Goal: Information Seeking & Learning: Learn about a topic

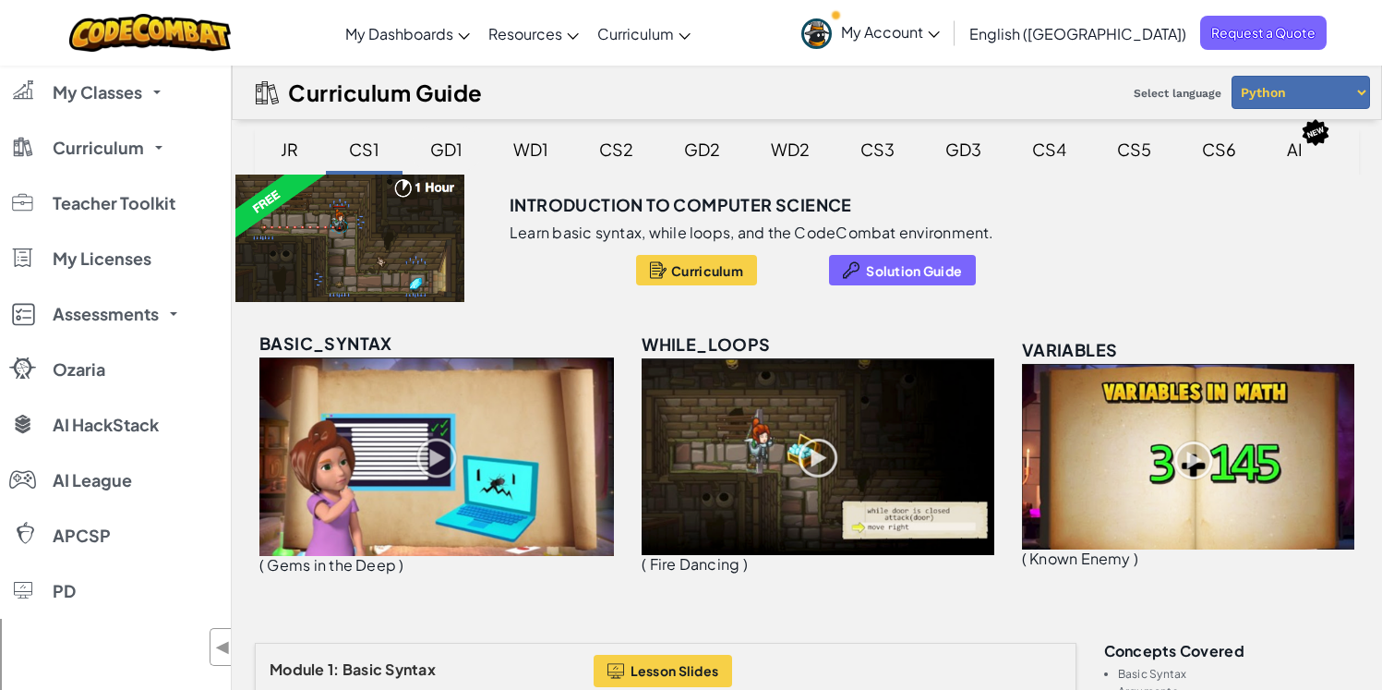
click at [445, 143] on div "GD1" at bounding box center [446, 148] width 69 height 43
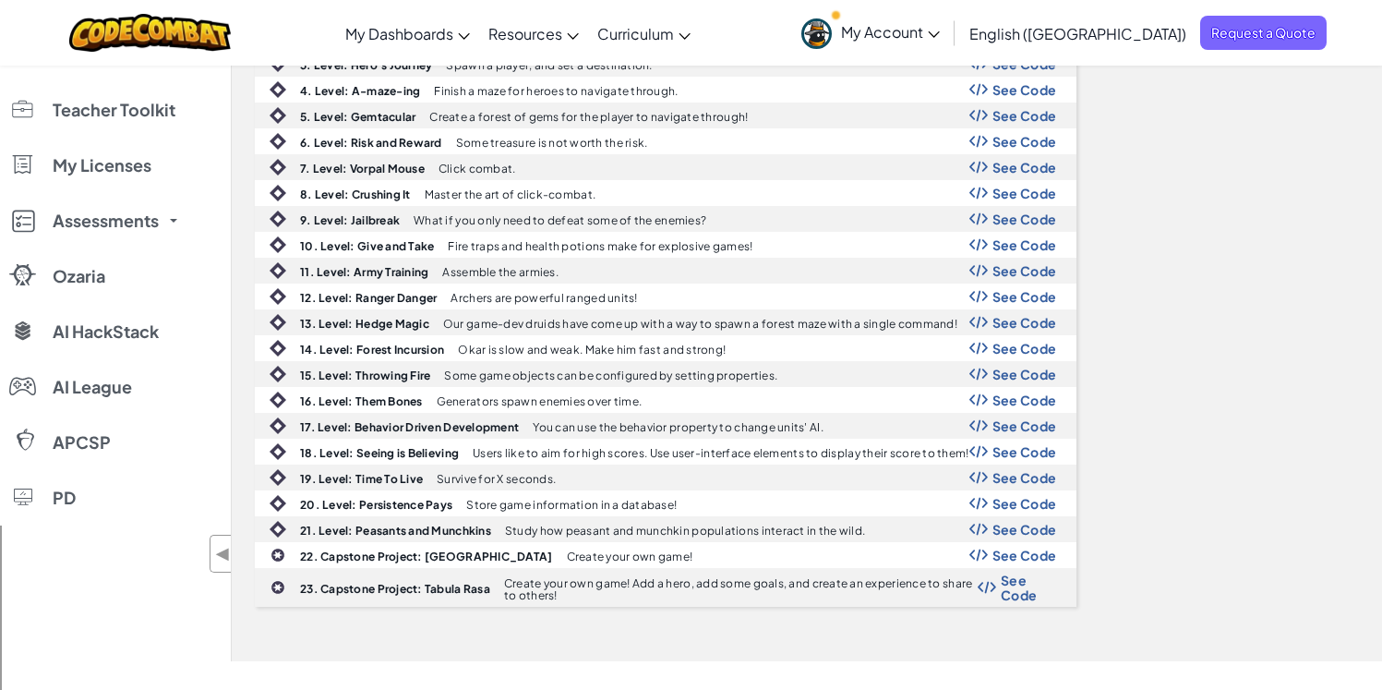
scroll to position [393, 0]
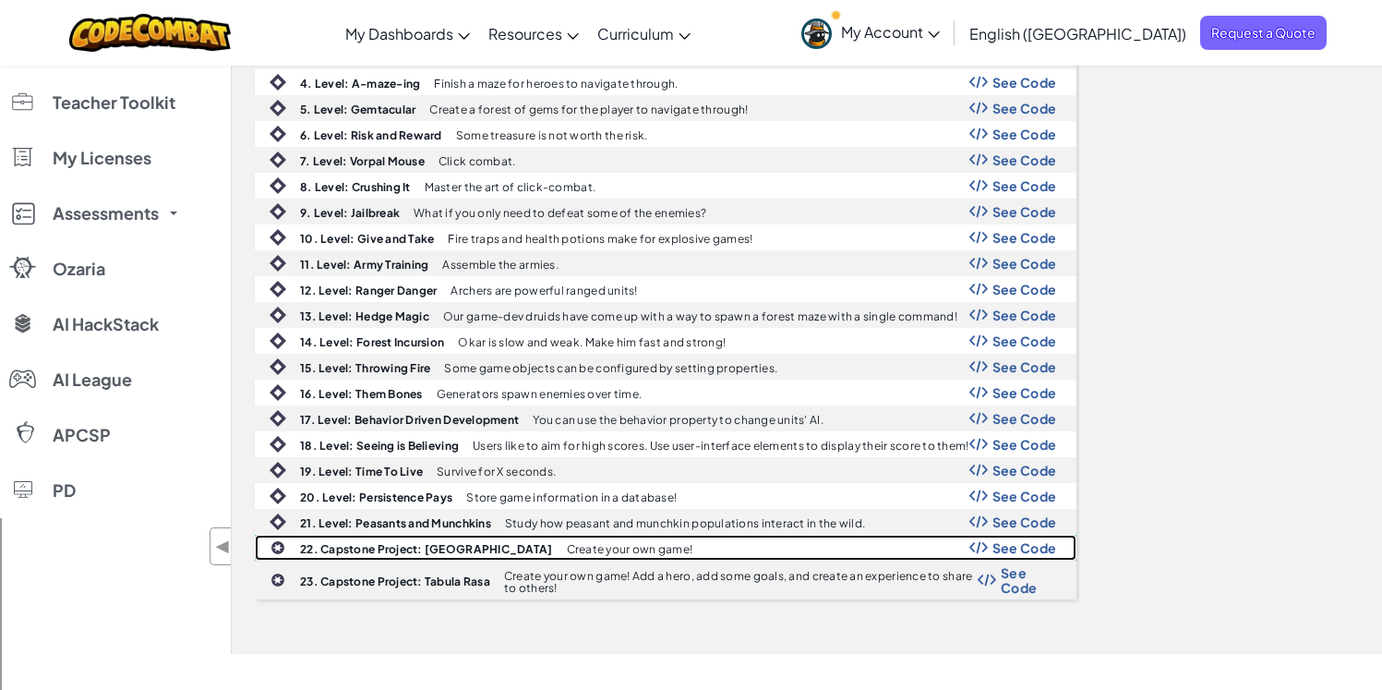
click at [424, 551] on b "22. Capstone Project: [GEOGRAPHIC_DATA]" at bounding box center [426, 549] width 253 height 14
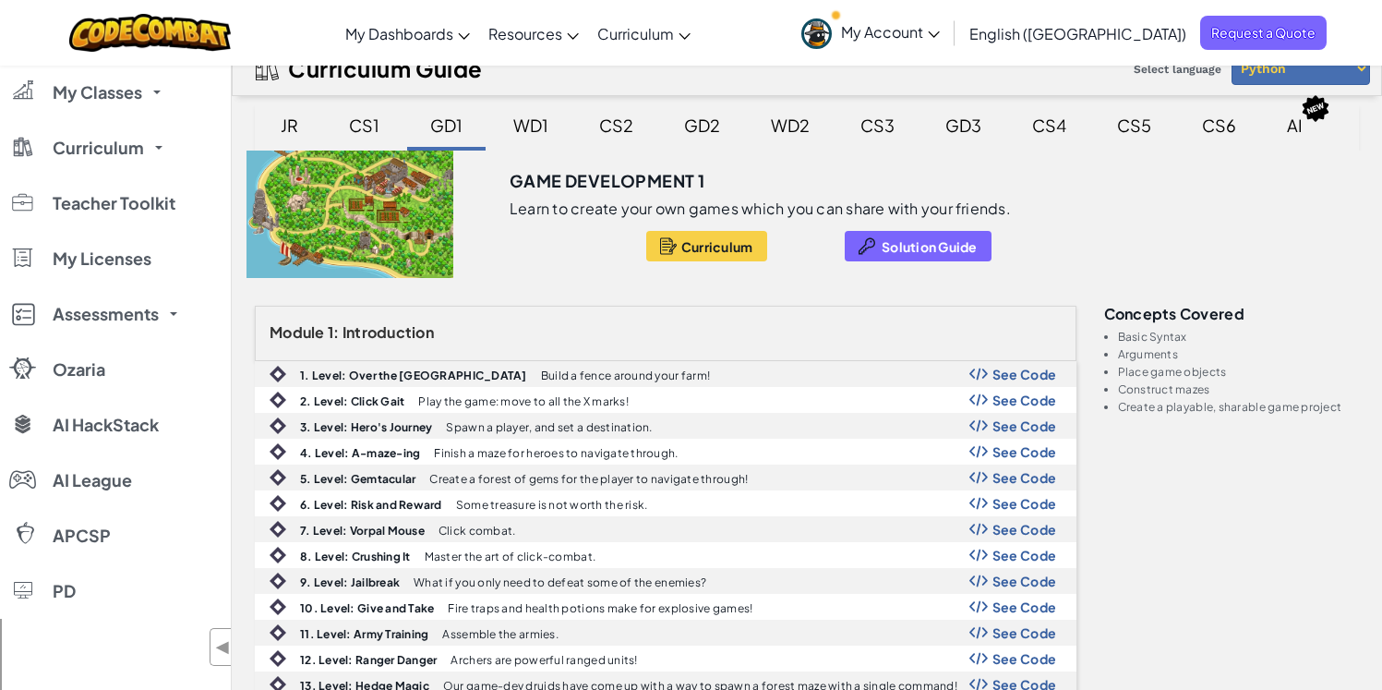
scroll to position [0, 0]
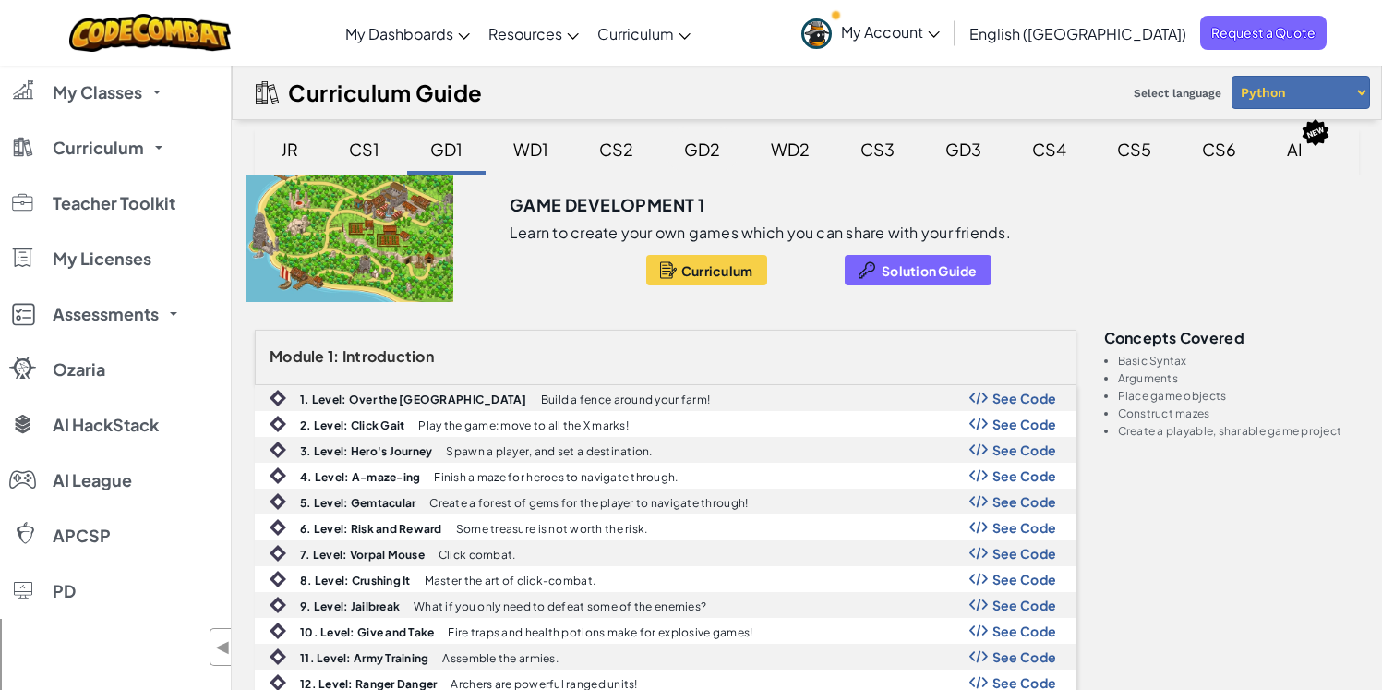
click at [699, 138] on div "GD2" at bounding box center [702, 148] width 73 height 43
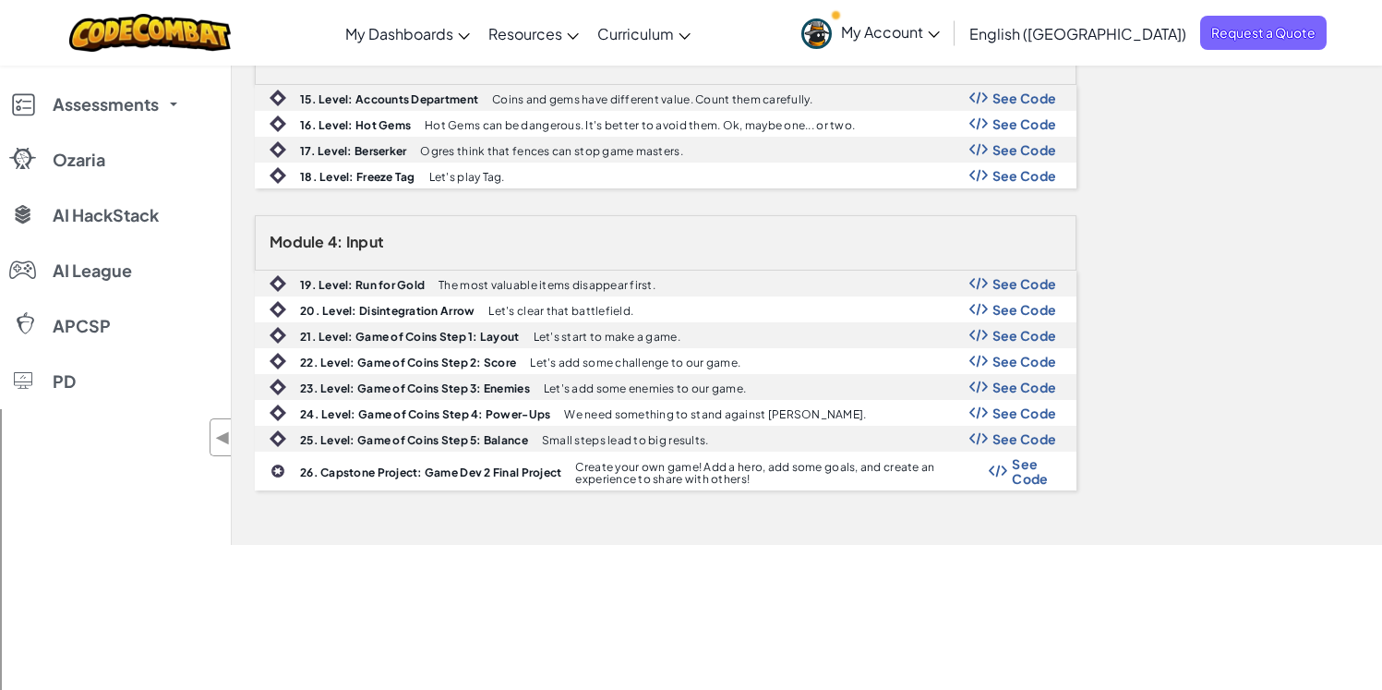
scroll to position [831, 0]
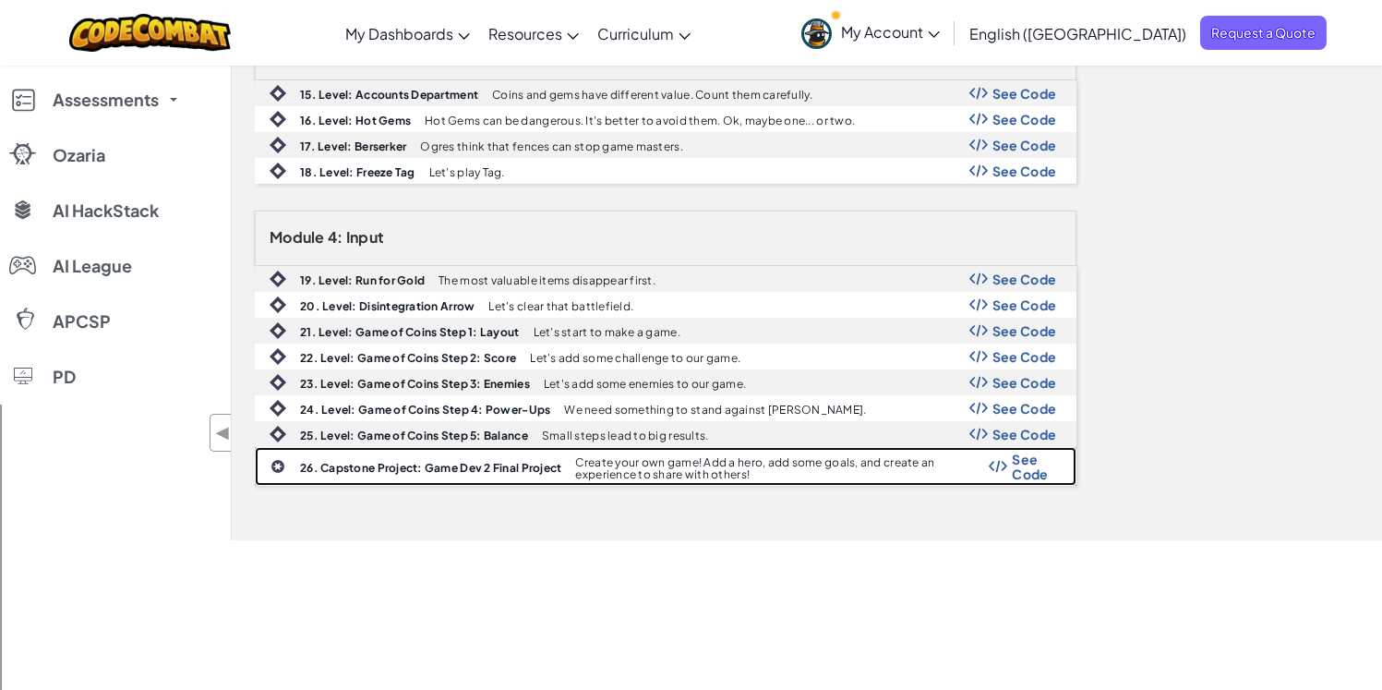
click at [1011, 463] on div "See Code" at bounding box center [1022, 466] width 67 height 30
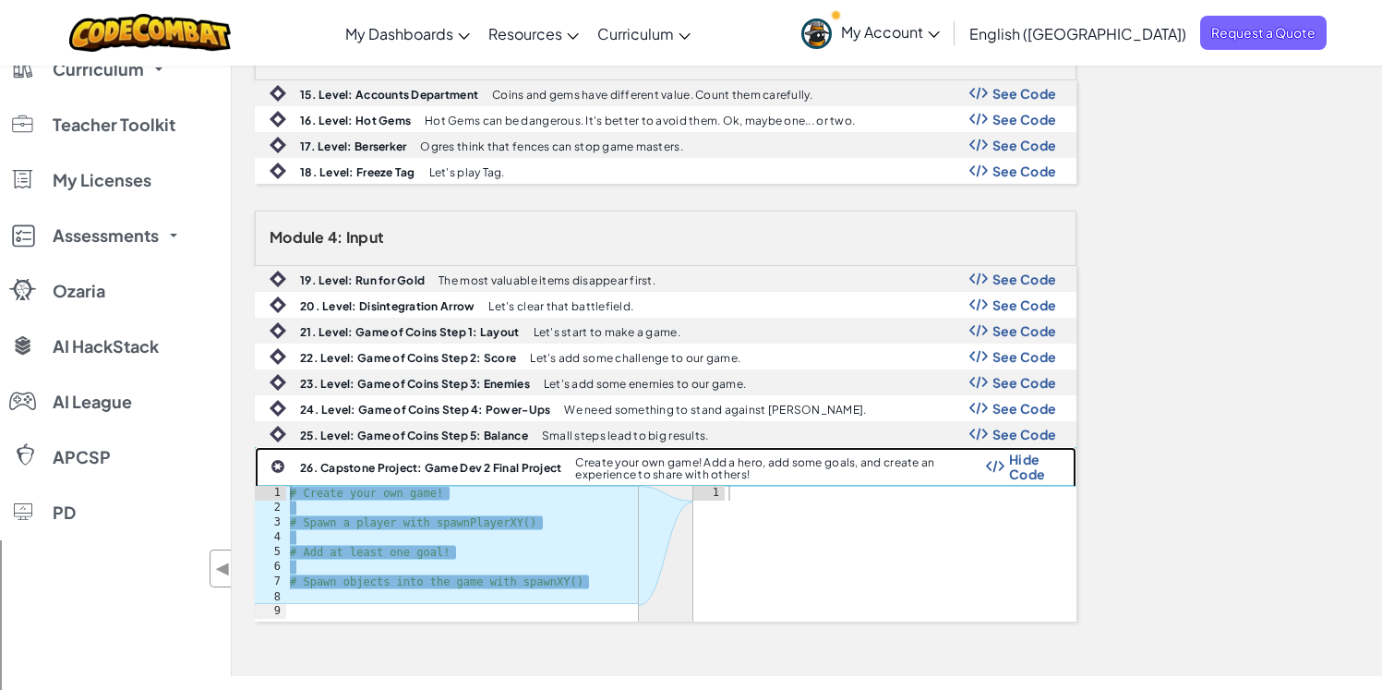
click at [616, 469] on p "Create your own game! Add a hero, add some goals, and create an experience to s…" at bounding box center [780, 468] width 410 height 24
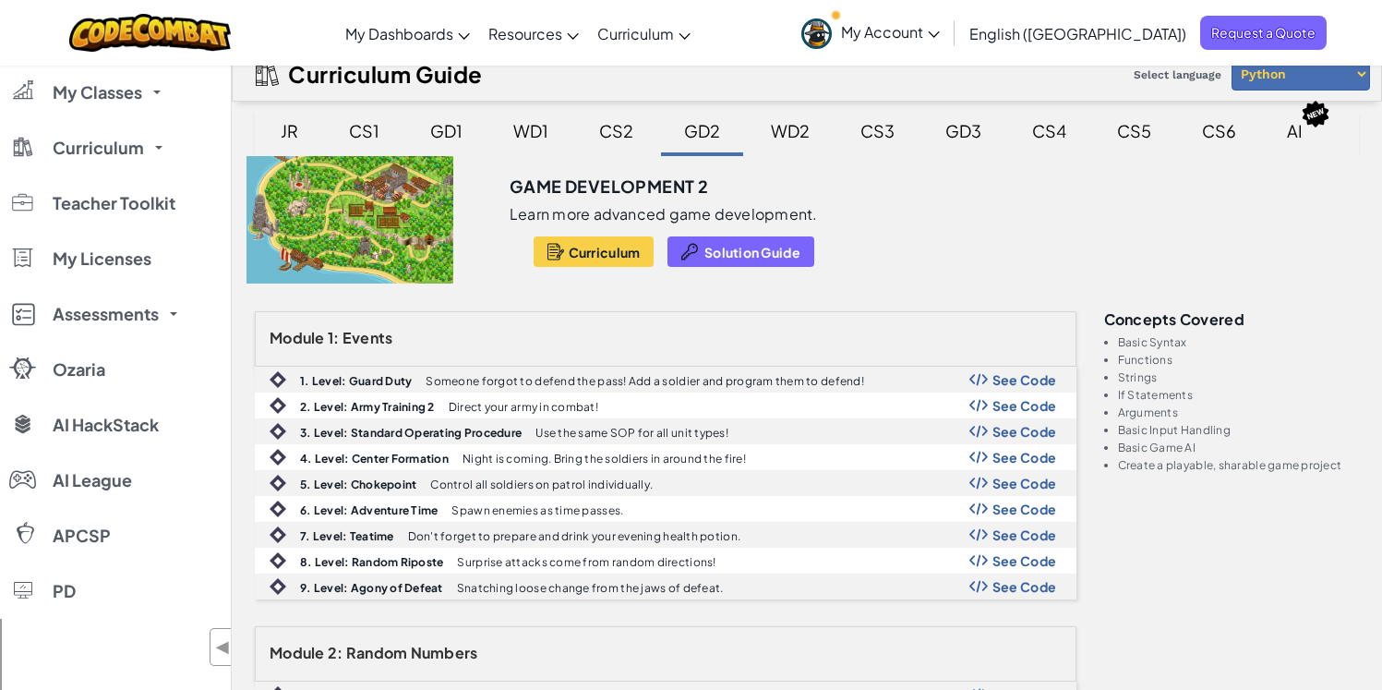
scroll to position [0, 0]
